Goal: Complete application form

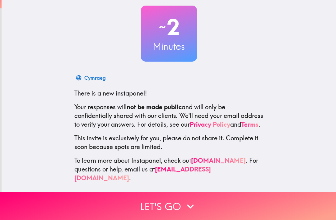
scroll to position [34, 0]
click at [261, 204] on button "Let's go" at bounding box center [168, 206] width 336 height 28
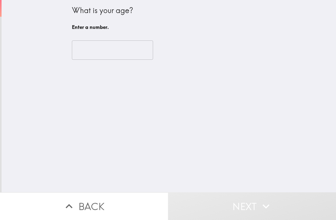
click at [121, 51] on input "number" at bounding box center [112, 49] width 81 height 19
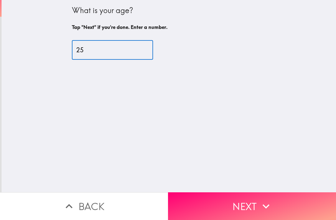
type input "25"
click at [276, 205] on button "Next" at bounding box center [252, 206] width 168 height 28
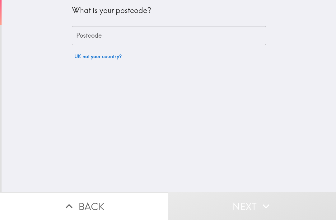
click at [241, 39] on input "Postcode" at bounding box center [169, 35] width 194 height 19
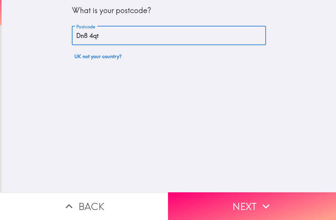
type input "Dn8 4qt"
click at [275, 200] on button "Next" at bounding box center [252, 206] width 168 height 28
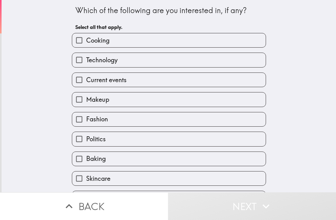
click at [228, 42] on label "Cooking" at bounding box center [168, 40] width 193 height 14
click at [86, 42] on input "Cooking" at bounding box center [79, 40] width 14 height 14
checkbox input "true"
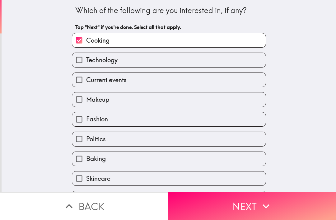
click at [229, 99] on label "Makeup" at bounding box center [168, 99] width 193 height 14
click at [86, 99] on input "Makeup" at bounding box center [79, 99] width 14 height 14
checkbox input "true"
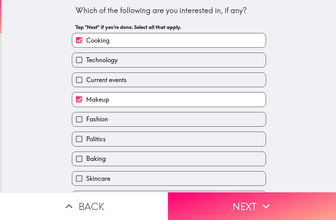
click at [232, 122] on label "Fashion" at bounding box center [168, 119] width 193 height 14
click at [86, 122] on input "Fashion" at bounding box center [79, 119] width 14 height 14
checkbox input "true"
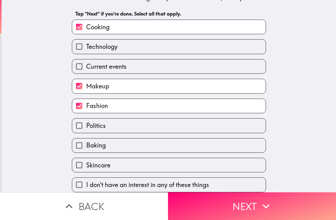
scroll to position [15, 0]
click at [244, 151] on label "Baking" at bounding box center [168, 145] width 193 height 14
click at [86, 151] on input "Baking" at bounding box center [79, 145] width 14 height 14
checkbox input "true"
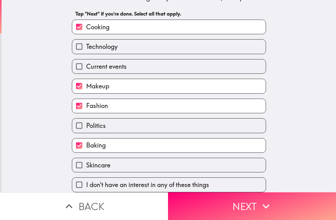
click at [249, 168] on label "Skincare" at bounding box center [168, 165] width 193 height 14
click at [86, 168] on input "Skincare" at bounding box center [79, 165] width 14 height 14
checkbox input "true"
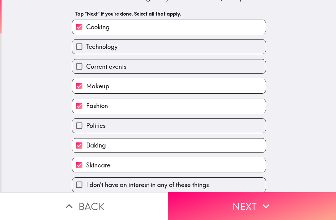
click at [276, 214] on button "Next" at bounding box center [252, 206] width 168 height 28
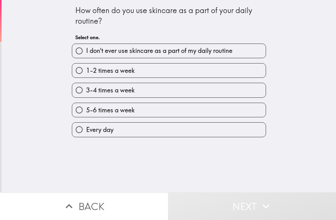
click at [242, 57] on label "I don't ever use skincare as a part of my daily routine" at bounding box center [168, 51] width 193 height 14
click at [86, 57] on input "I don't ever use skincare as a part of my daily routine" at bounding box center [79, 51] width 14 height 14
radio input "true"
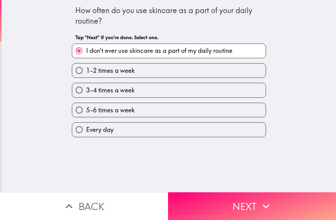
click at [265, 201] on icon "button" at bounding box center [266, 206] width 14 height 14
